Goal: Task Accomplishment & Management: Use online tool/utility

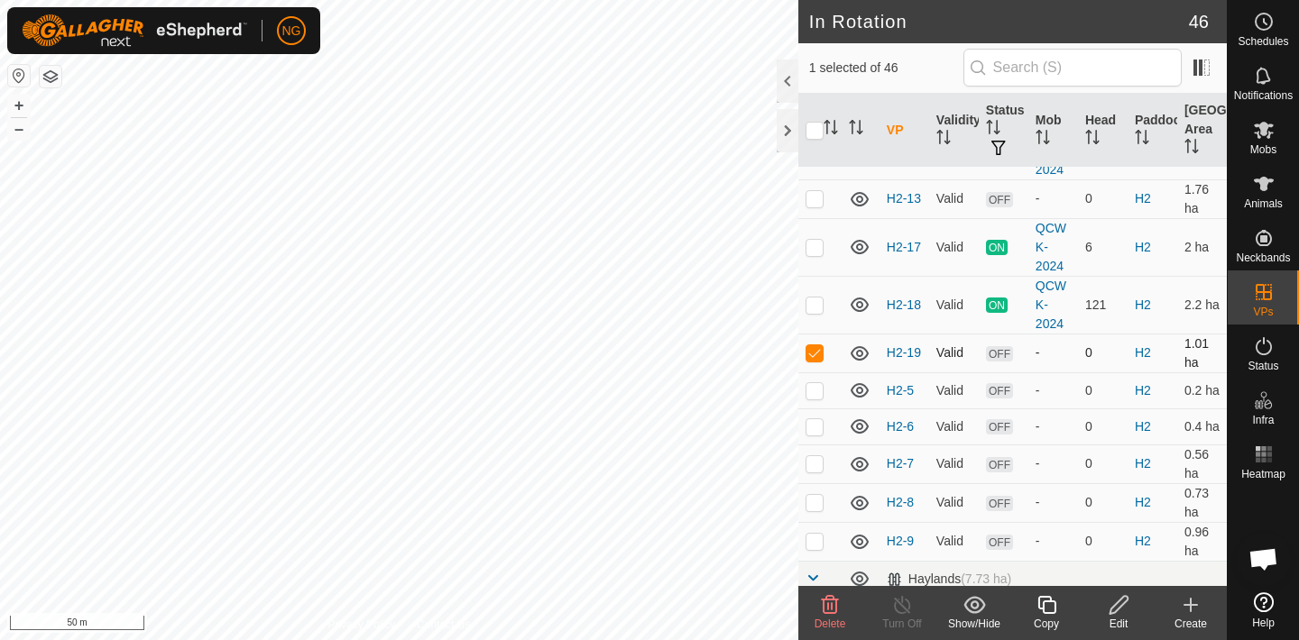
click at [816, 350] on p-checkbox at bounding box center [815, 352] width 18 height 14
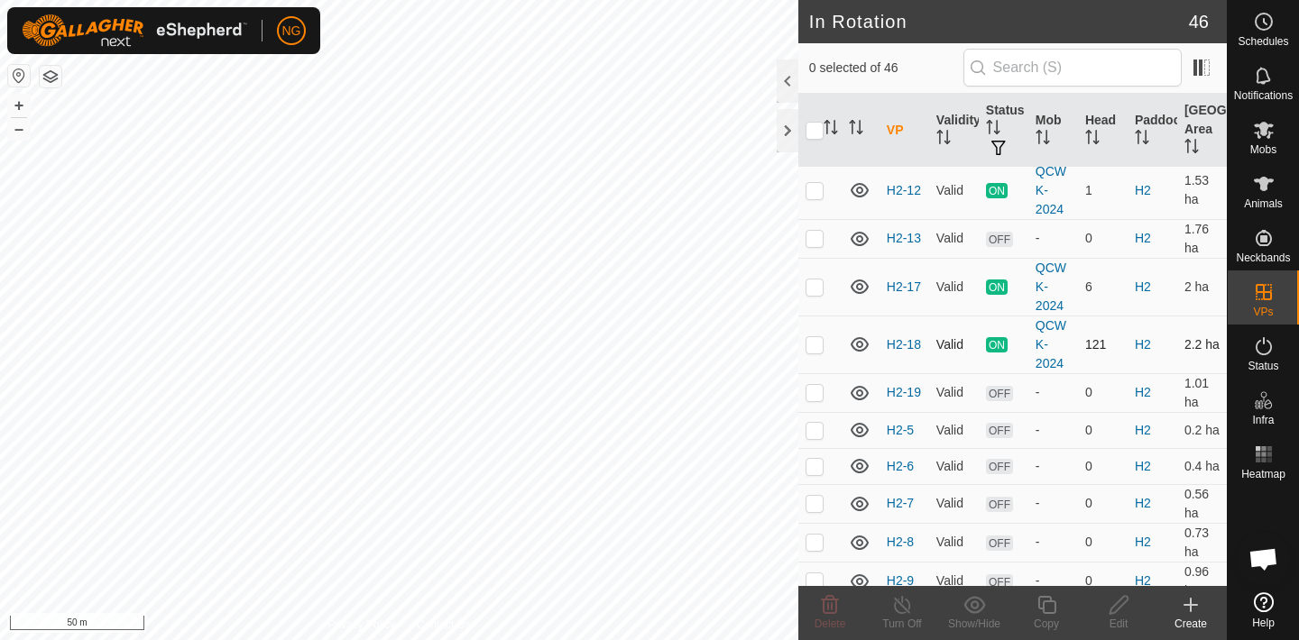
scroll to position [1371, 0]
click at [815, 389] on p-checkbox at bounding box center [815, 390] width 18 height 14
checkbox input "true"
click at [1045, 607] on icon at bounding box center [1047, 605] width 23 height 22
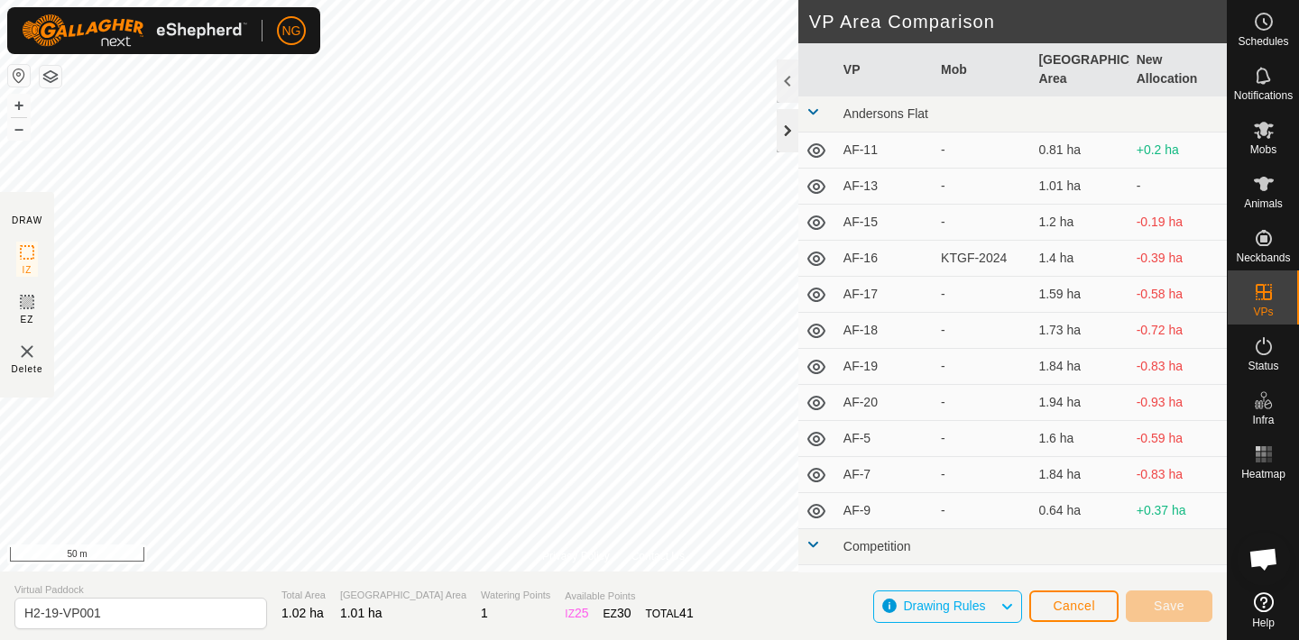
click at [784, 130] on div at bounding box center [788, 130] width 22 height 43
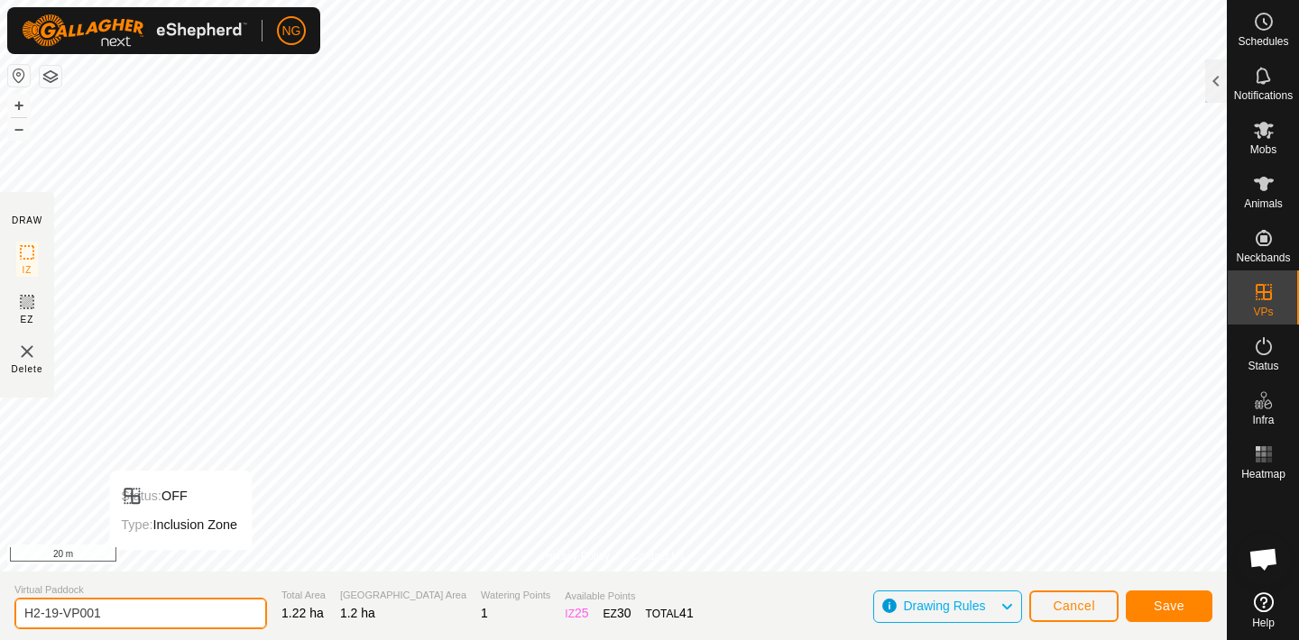
click at [115, 613] on input "H2-19-VP001" at bounding box center [140, 614] width 253 height 32
type input "H2-20"
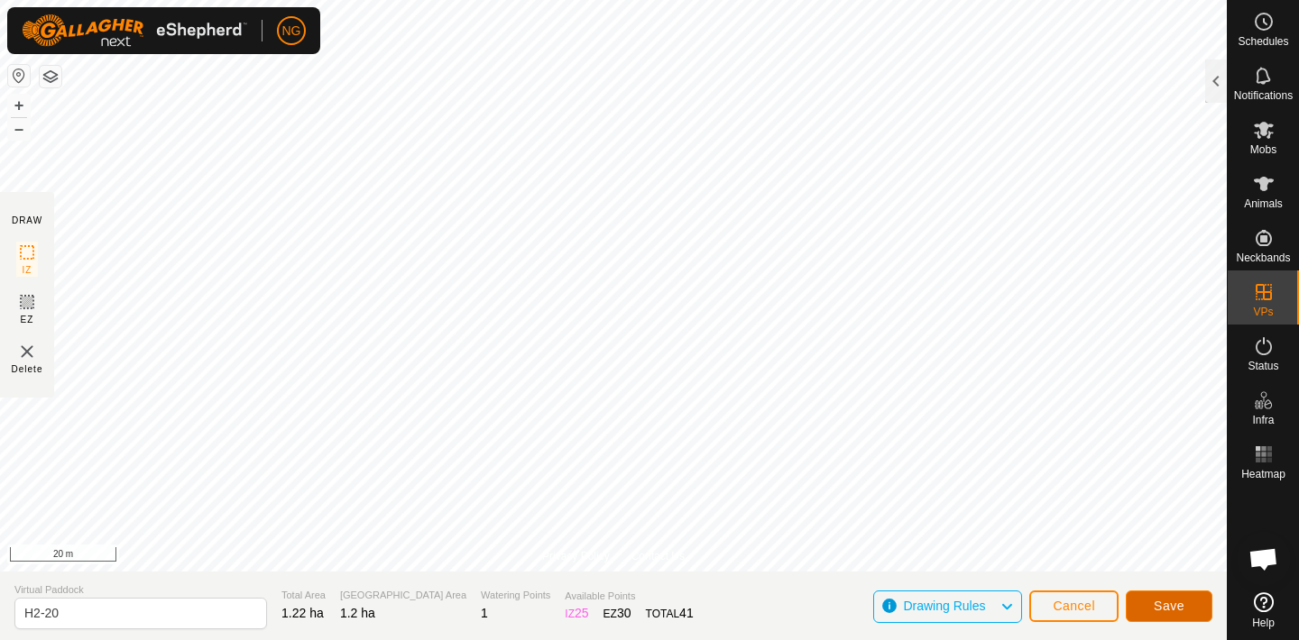
click at [1145, 603] on button "Save" at bounding box center [1169, 607] width 87 height 32
